Goal: Navigation & Orientation: Locate item on page

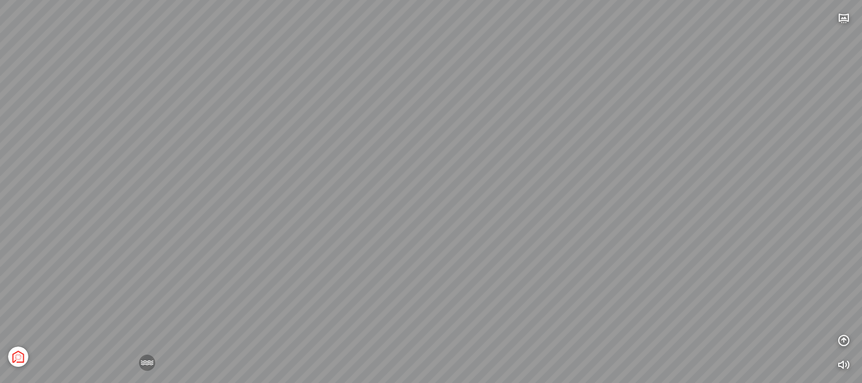
drag, startPoint x: 504, startPoint y: 207, endPoint x: 432, endPoint y: 216, distance: 72.9
click at [432, 216] on div "[GEOGRAPHIC_DATA] 3.6 km KN Links [GEOGRAPHIC_DATA] 5.9 km Thể Thao Bãi Biển 0 …" at bounding box center [431, 191] width 862 height 383
drag, startPoint x: 448, startPoint y: 206, endPoint x: 511, endPoint y: 210, distance: 62.3
click at [511, 210] on div "[GEOGRAPHIC_DATA] 3.6 km KN Links [GEOGRAPHIC_DATA] 5.9 km Thể Thao Bãi Biển 0 …" at bounding box center [431, 191] width 862 height 383
drag, startPoint x: 357, startPoint y: 236, endPoint x: 678, endPoint y: 229, distance: 321.1
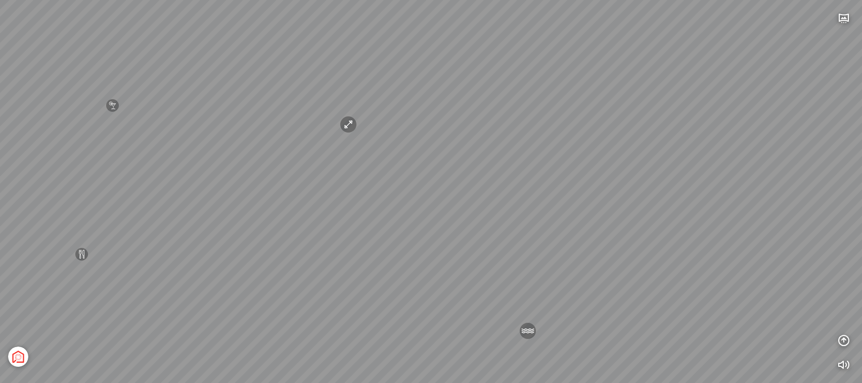
click at [728, 213] on div "[GEOGRAPHIC_DATA] 3.6 km KN Links [GEOGRAPHIC_DATA] 5.9 km Thể Thao Bãi Biển 0 …" at bounding box center [431, 191] width 862 height 383
drag, startPoint x: 363, startPoint y: 213, endPoint x: 570, endPoint y: 139, distance: 220.0
click at [587, 139] on div "[GEOGRAPHIC_DATA] 3.6 km KN Links [GEOGRAPHIC_DATA] 5.9 km Thể Thao Bãi Biển 0 …" at bounding box center [431, 191] width 862 height 383
drag, startPoint x: 272, startPoint y: 229, endPoint x: 612, endPoint y: 275, distance: 342.9
click at [612, 274] on div "[GEOGRAPHIC_DATA] 3.6 km KN Links [GEOGRAPHIC_DATA] 5.9 km Thể Thao Bãi Biển 0 …" at bounding box center [431, 191] width 862 height 383
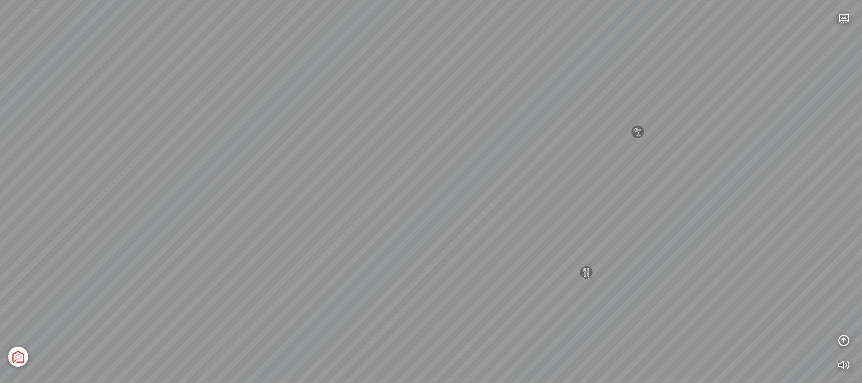
drag, startPoint x: 471, startPoint y: 104, endPoint x: 435, endPoint y: 178, distance: 81.8
click at [435, 178] on div "[GEOGRAPHIC_DATA] 3.6 km KN Links [GEOGRAPHIC_DATA] 5.9 km Thể Thao Bãi Biển 0 …" at bounding box center [431, 191] width 862 height 383
drag, startPoint x: 421, startPoint y: 125, endPoint x: 377, endPoint y: 243, distance: 126.4
click at [378, 248] on div "[GEOGRAPHIC_DATA] 3.6 km KN Links [GEOGRAPHIC_DATA] 5.9 km Thể Thao Bãi Biển 0 …" at bounding box center [431, 191] width 862 height 383
drag, startPoint x: 375, startPoint y: 120, endPoint x: 410, endPoint y: 168, distance: 60.4
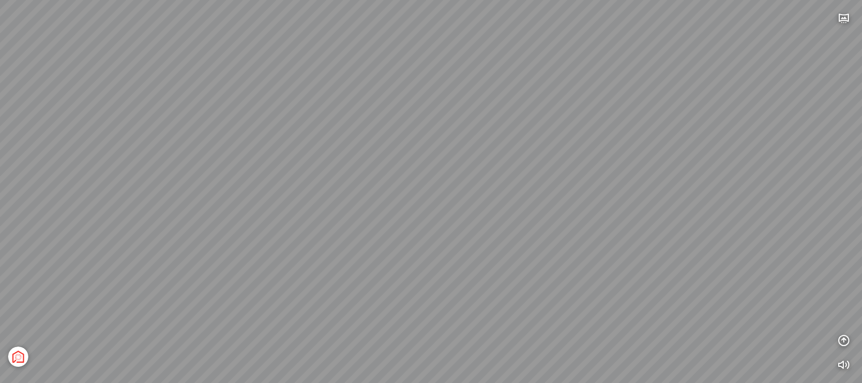
click at [410, 168] on div "[GEOGRAPHIC_DATA] 3.6 km KN Links [GEOGRAPHIC_DATA] 5.9 km Thể Thao Bãi Biển 0 …" at bounding box center [431, 191] width 862 height 383
drag, startPoint x: 441, startPoint y: 130, endPoint x: 690, endPoint y: 114, distance: 249.7
click at [690, 114] on div "[GEOGRAPHIC_DATA] 3.6 km KN Links [GEOGRAPHIC_DATA] 5.9 km Thể Thao Bãi Biển 0 …" at bounding box center [431, 191] width 862 height 383
drag, startPoint x: 286, startPoint y: 209, endPoint x: 579, endPoint y: 115, distance: 307.9
click at [579, 115] on div "[GEOGRAPHIC_DATA] 3.6 km KN Links [GEOGRAPHIC_DATA] 5.9 km Thể Thao Bãi Biển 0 …" at bounding box center [431, 191] width 862 height 383
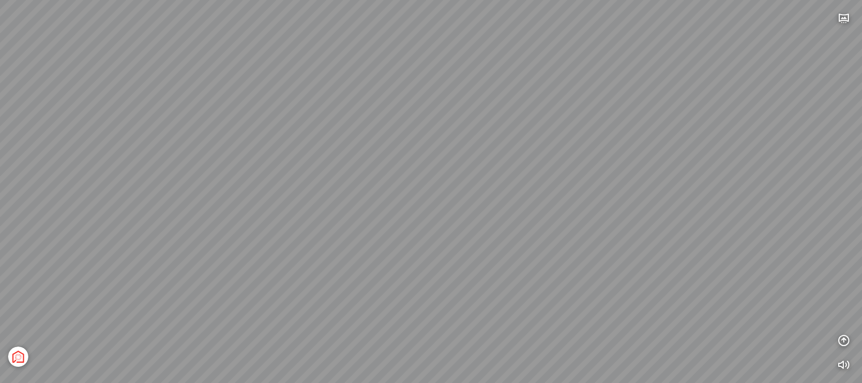
drag, startPoint x: 321, startPoint y: 182, endPoint x: 557, endPoint y: 73, distance: 259.0
click at [556, 74] on div "[GEOGRAPHIC_DATA] 3.6 km KN Links [GEOGRAPHIC_DATA] 5.9 km Thể Thao Bãi Biển 0 …" at bounding box center [431, 191] width 862 height 383
drag, startPoint x: 385, startPoint y: 258, endPoint x: 407, endPoint y: 175, distance: 85.2
click at [446, 160] on div "[GEOGRAPHIC_DATA] 3.6 km KN Links [GEOGRAPHIC_DATA] 5.9 km Thể Thao Bãi Biển 0 …" at bounding box center [431, 191] width 862 height 383
drag, startPoint x: 294, startPoint y: 198, endPoint x: 412, endPoint y: 226, distance: 121.7
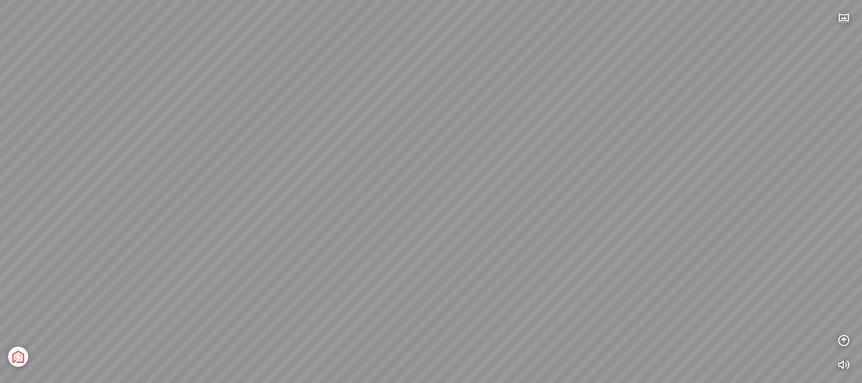
click at [412, 226] on div "[GEOGRAPHIC_DATA] 3.6 km KN Links [GEOGRAPHIC_DATA] 5.9 km Thể Thao Bãi Biển 0 …" at bounding box center [431, 191] width 862 height 383
drag, startPoint x: 325, startPoint y: 225, endPoint x: 343, endPoint y: 256, distance: 35.1
click at [343, 256] on div "[GEOGRAPHIC_DATA] 3.6 km KN Links [GEOGRAPHIC_DATA] 5.9 km Thể Thao Bãi Biển 0 …" at bounding box center [431, 191] width 862 height 383
drag, startPoint x: 522, startPoint y: 234, endPoint x: 285, endPoint y: 238, distance: 237.1
click at [285, 238] on div "[GEOGRAPHIC_DATA] 3.6 km KN Links [GEOGRAPHIC_DATA] 5.9 km Thể Thao Bãi Biển 0 …" at bounding box center [431, 191] width 862 height 383
